Goal: Transaction & Acquisition: Purchase product/service

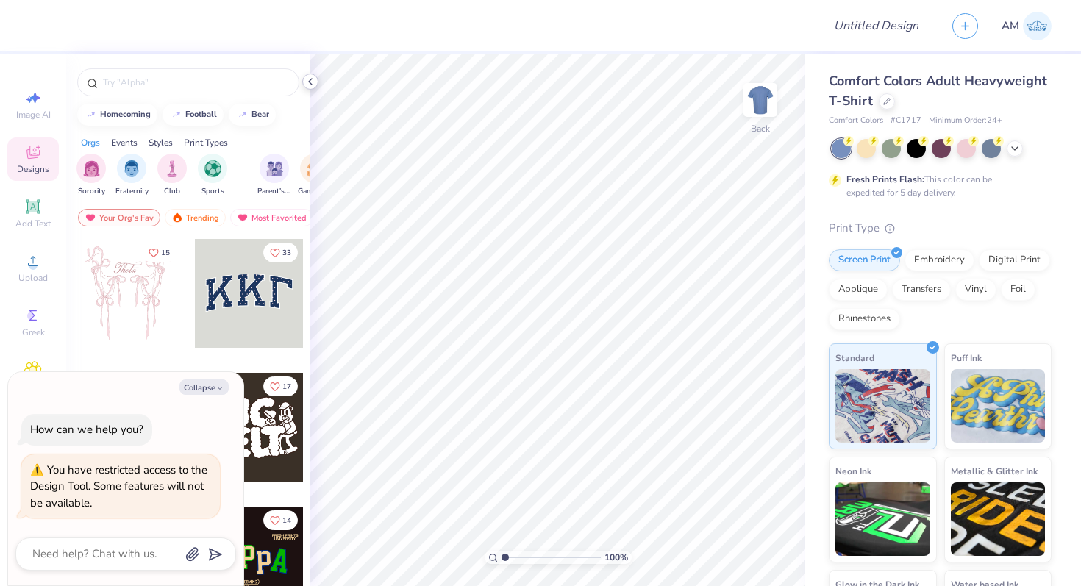
click at [311, 81] on icon at bounding box center [311, 82] width 12 height 12
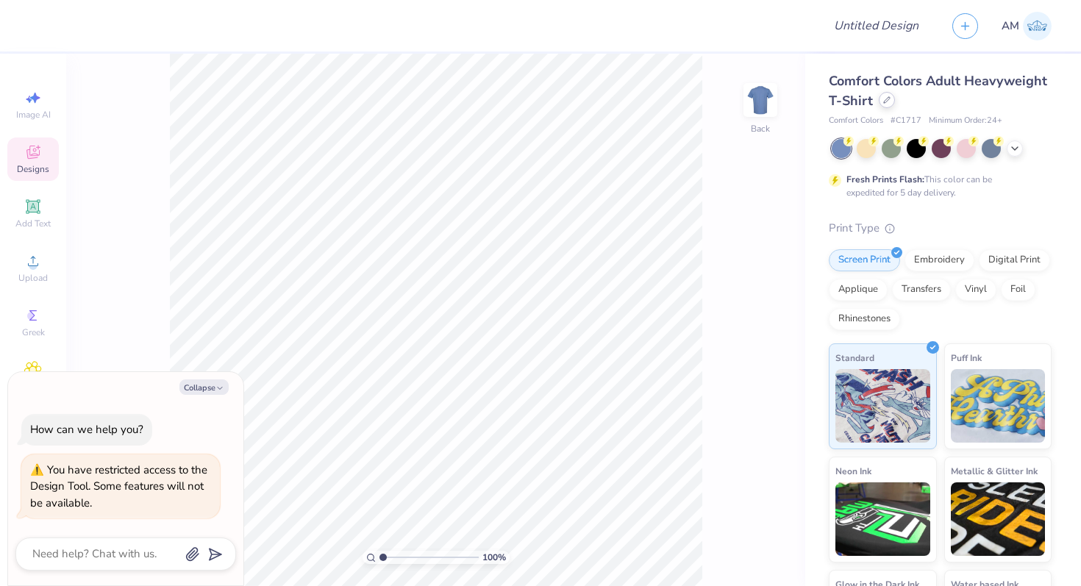
click at [886, 99] on icon at bounding box center [886, 99] width 7 height 7
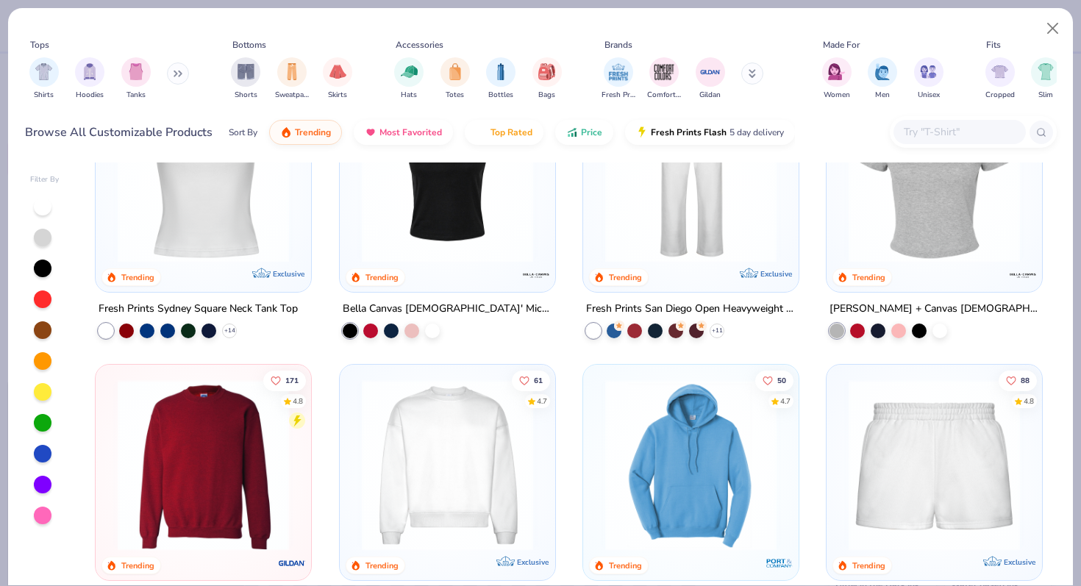
scroll to position [657, 0]
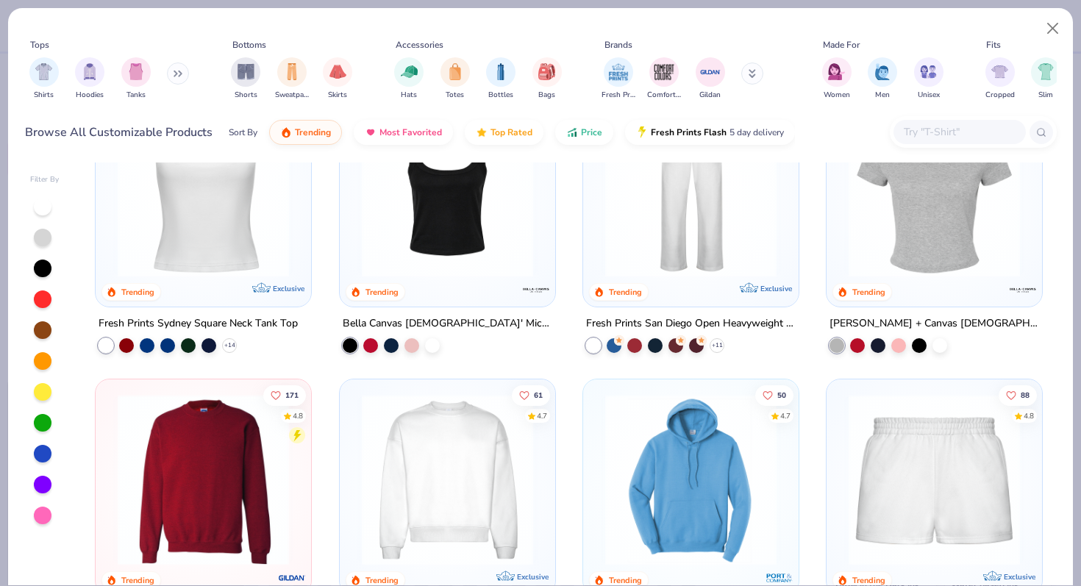
click at [897, 440] on img at bounding box center [934, 479] width 186 height 171
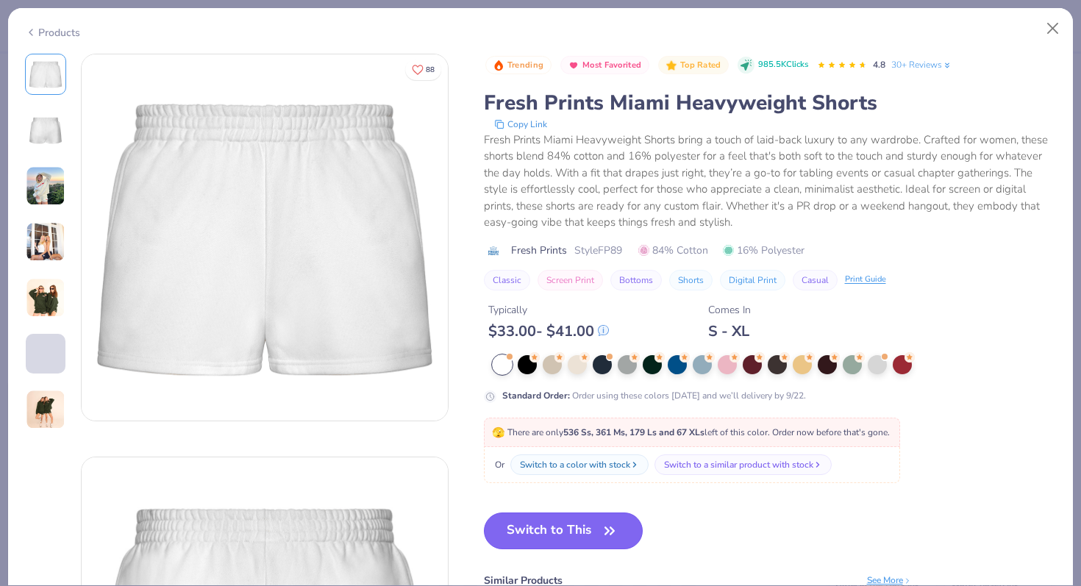
click at [563, 534] on button "Switch to This" at bounding box center [564, 531] width 160 height 37
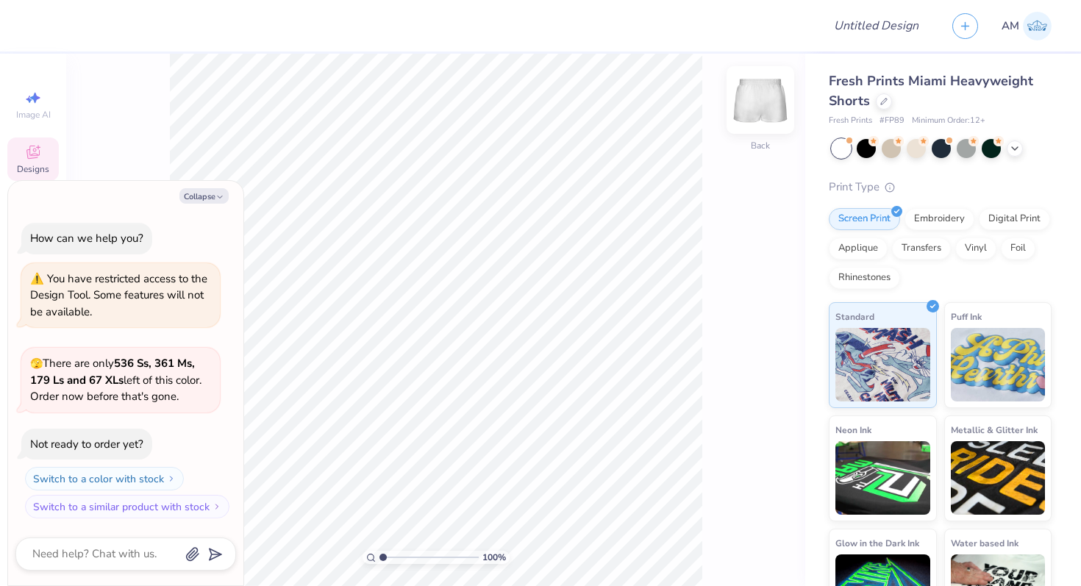
click at [766, 101] on img at bounding box center [760, 100] width 59 height 59
click at [221, 199] on icon "button" at bounding box center [220, 197] width 9 height 9
type textarea "x"
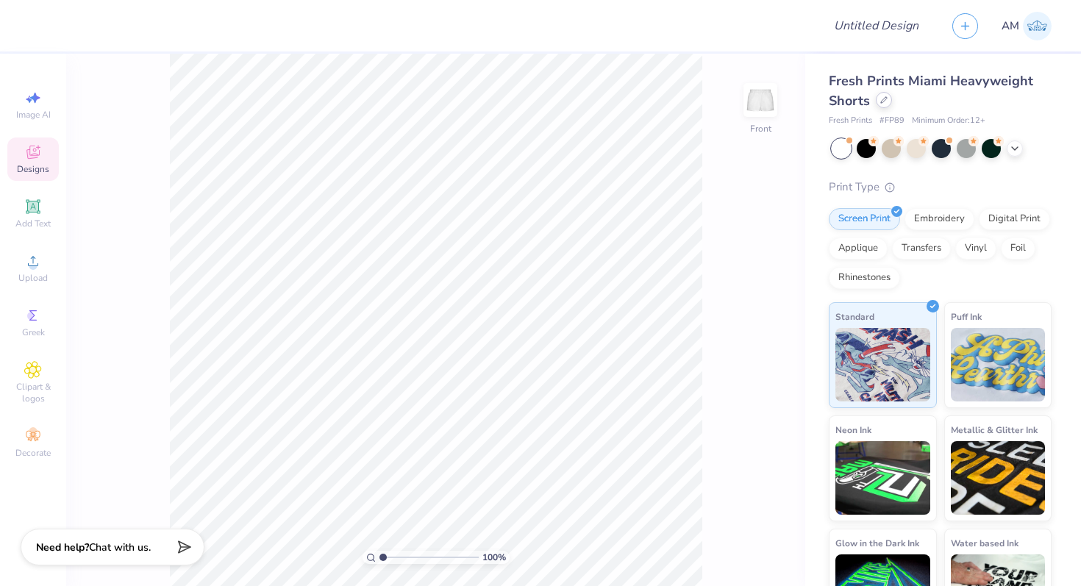
click at [879, 96] on div at bounding box center [884, 100] width 16 height 16
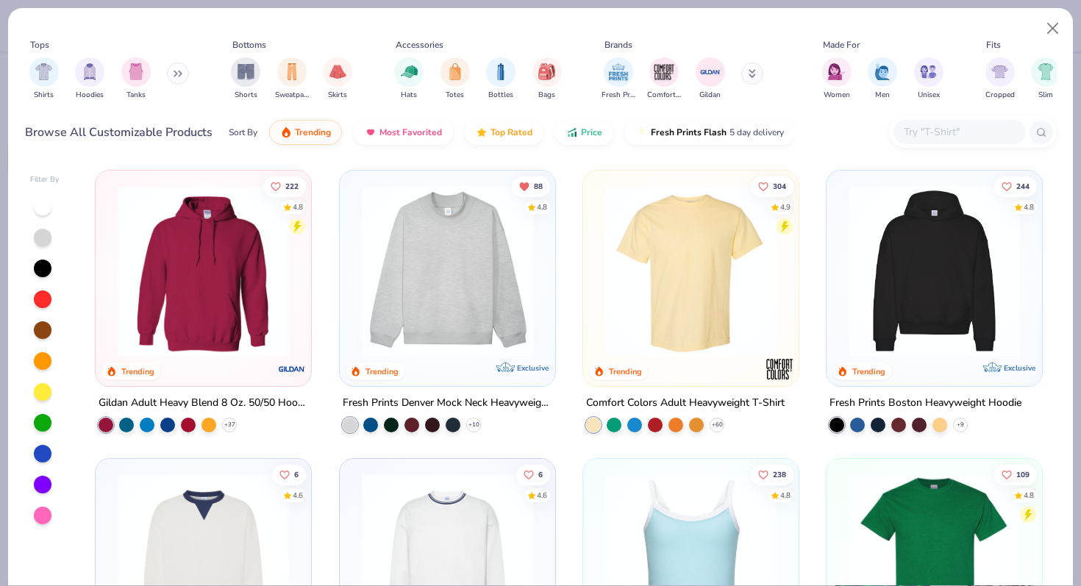
click at [724, 280] on img at bounding box center [691, 270] width 186 height 171
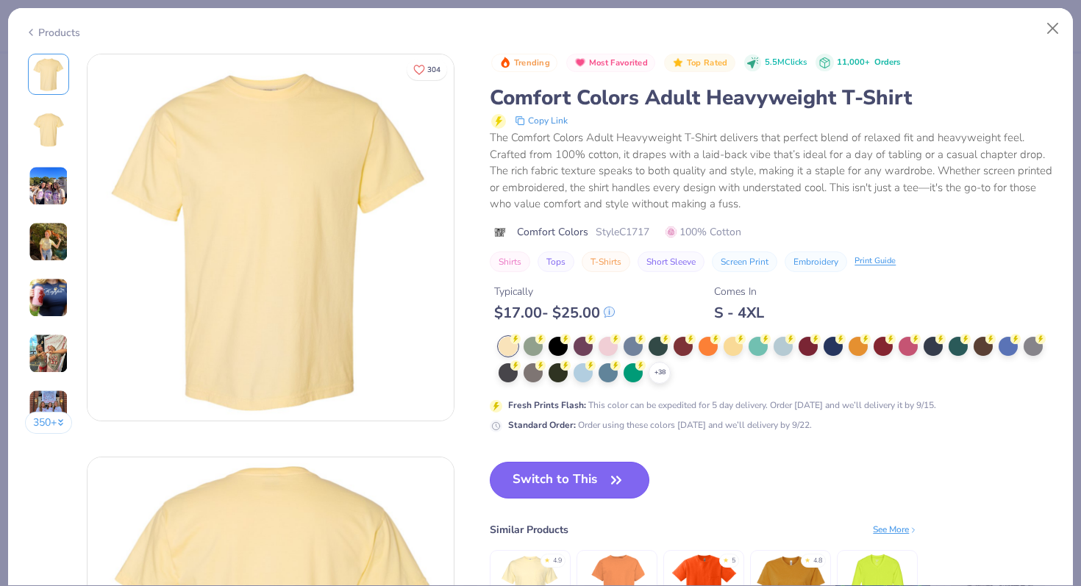
click at [622, 466] on button "Switch to This" at bounding box center [570, 480] width 160 height 37
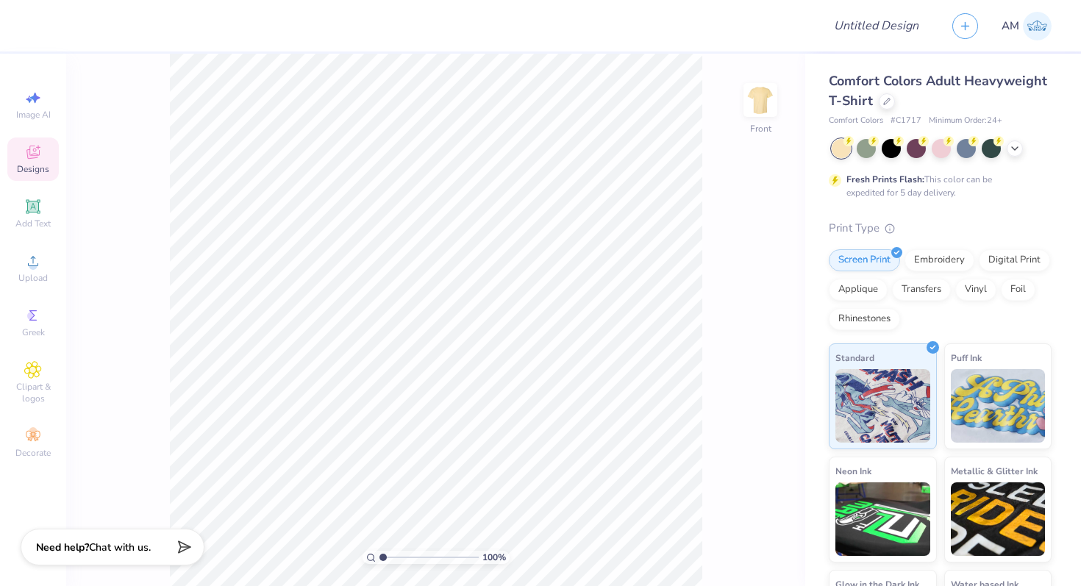
click at [30, 156] on icon at bounding box center [33, 154] width 12 height 10
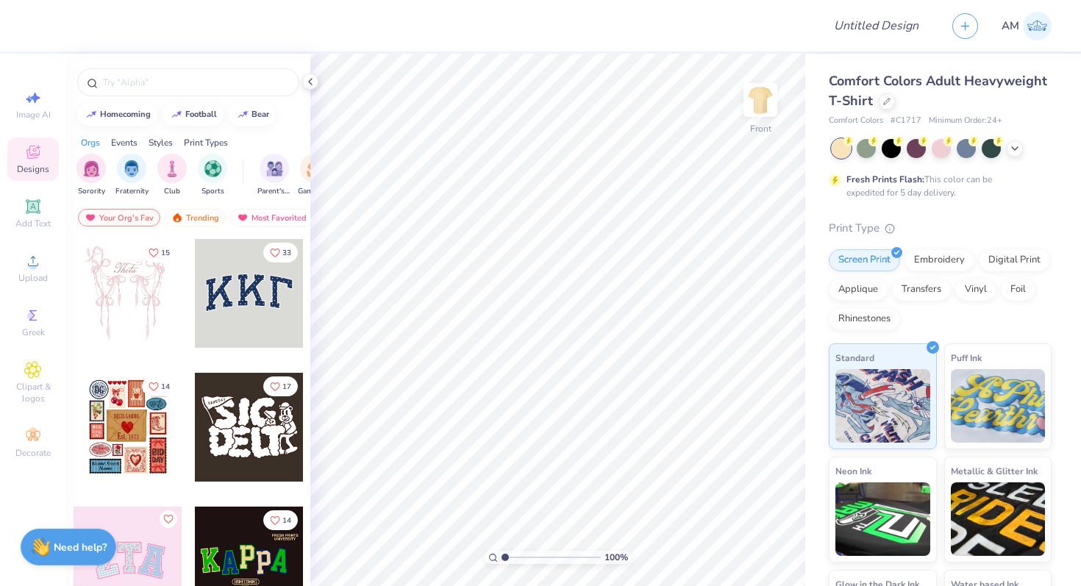
click at [251, 449] on div at bounding box center [249, 427] width 109 height 109
click at [313, 82] on icon at bounding box center [311, 82] width 12 height 12
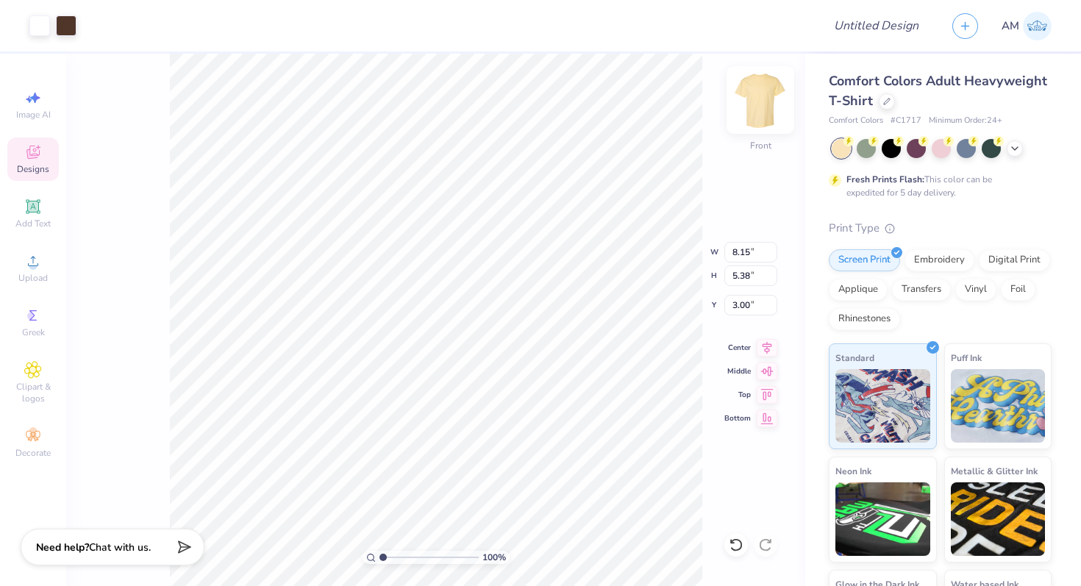
click at [779, 107] on img at bounding box center [760, 100] width 59 height 59
type input "4.07"
click at [68, 28] on div at bounding box center [66, 24] width 21 height 21
